Goal: Check status

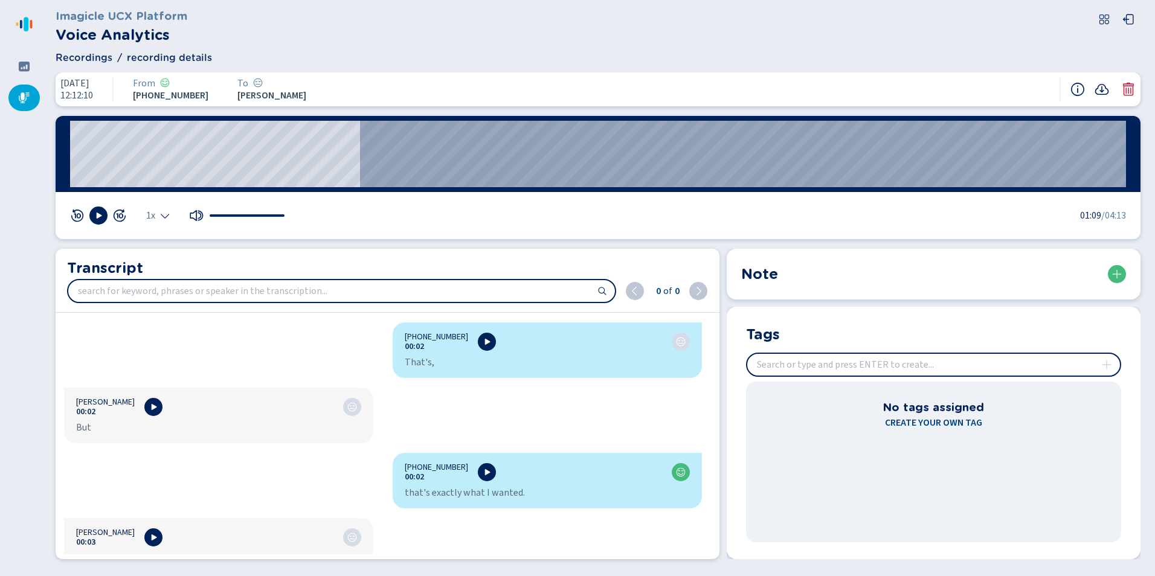
scroll to position [1329, 0]
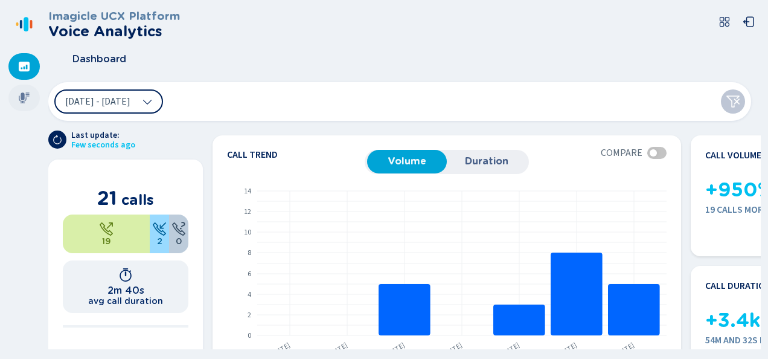
click at [36, 100] on div at bounding box center [23, 98] width 31 height 27
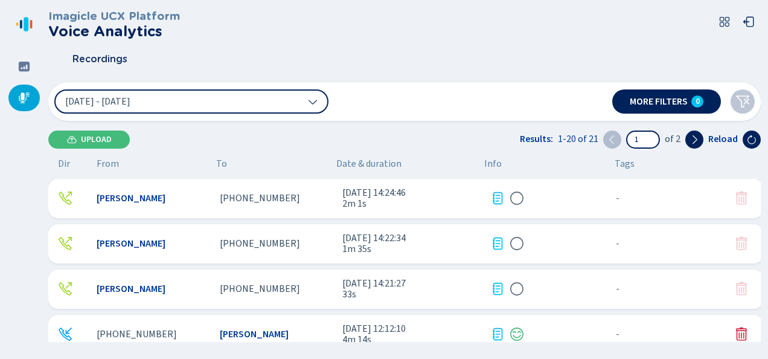
click at [248, 205] on div "[PERSON_NAME] [PHONE_NUMBER] [DATE] 14:24:46 2m 1s - {{hiddenTagsCount}} more" at bounding box center [405, 198] width 715 height 39
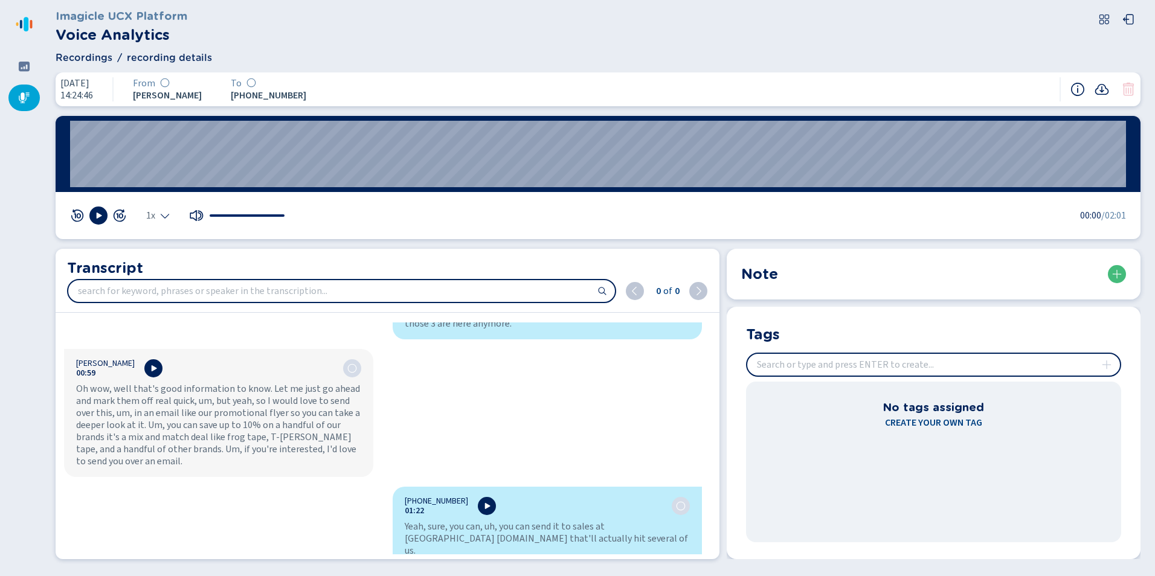
scroll to position [1027, 0]
